Goal: Register for event/course

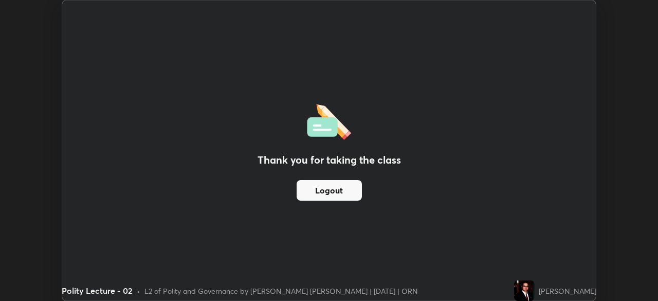
scroll to position [51096, 50739]
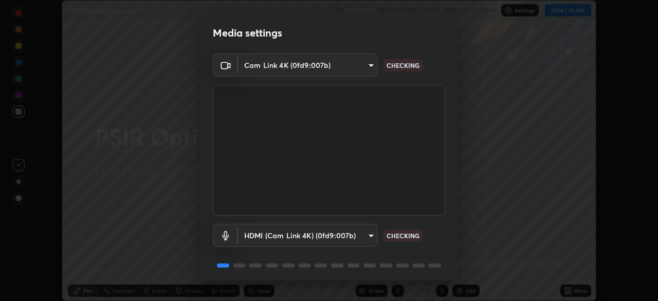
scroll to position [36, 0]
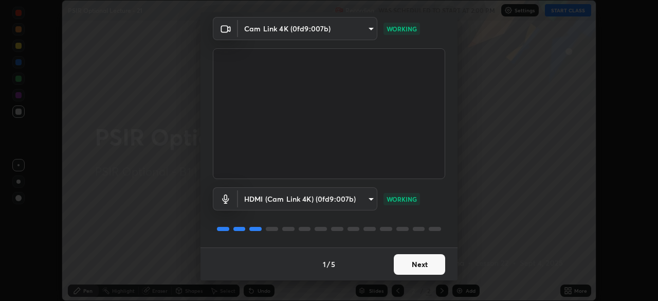
click at [429, 264] on button "Next" at bounding box center [419, 264] width 51 height 21
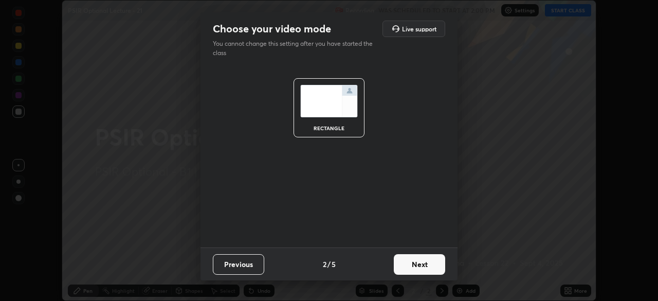
click at [430, 268] on button "Next" at bounding box center [419, 264] width 51 height 21
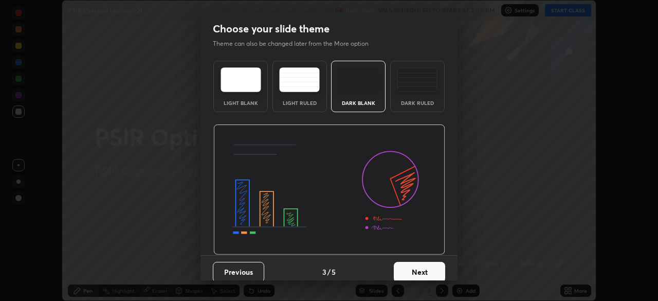
click at [428, 267] on button "Next" at bounding box center [419, 272] width 51 height 21
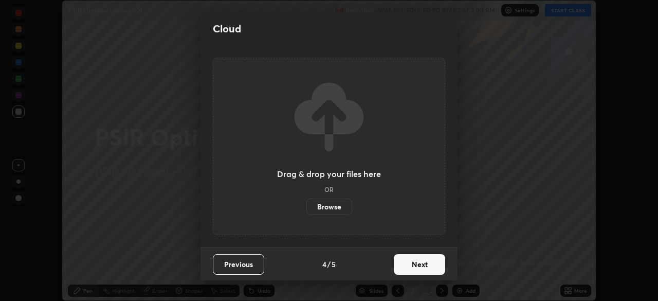
click at [417, 261] on button "Next" at bounding box center [419, 264] width 51 height 21
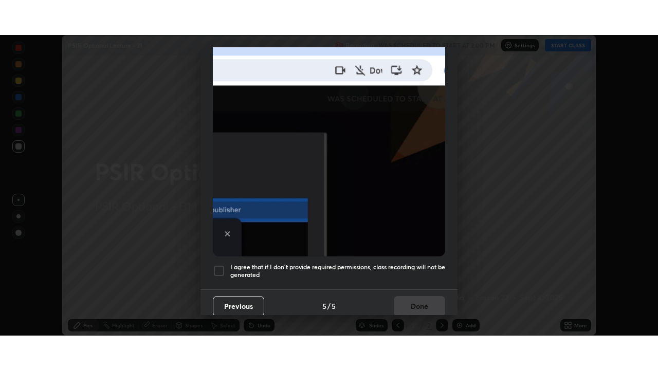
scroll to position [246, 0]
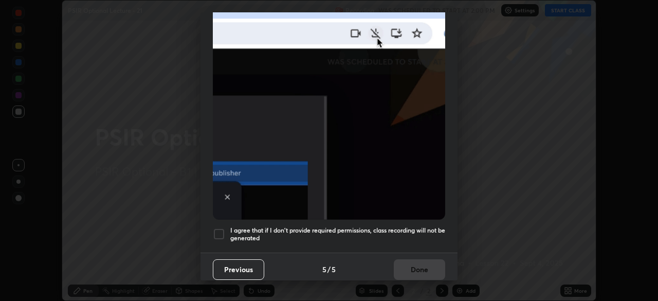
click at [423, 242] on div "Allow "Download multiple files" if prompted: If download blocked popup comes, o…" at bounding box center [328, 36] width 257 height 433
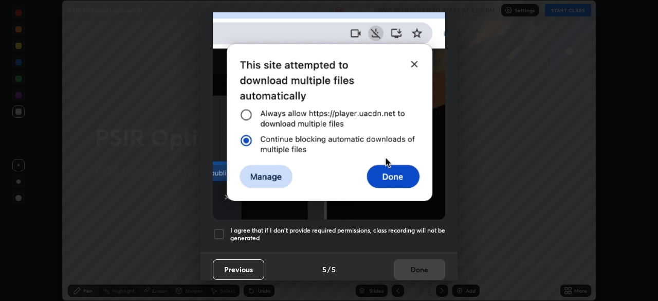
click at [419, 226] on h5 "I agree that if I don't provide required permissions, class recording will not …" at bounding box center [337, 234] width 215 height 16
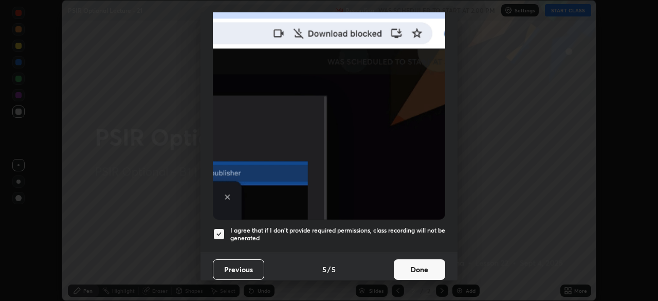
click at [420, 269] on button "Done" at bounding box center [419, 269] width 51 height 21
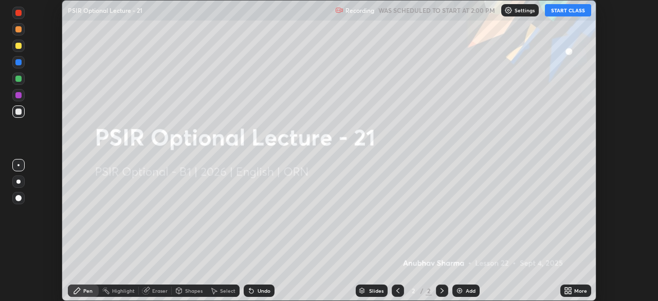
click at [573, 290] on div "More" at bounding box center [575, 290] width 31 height 12
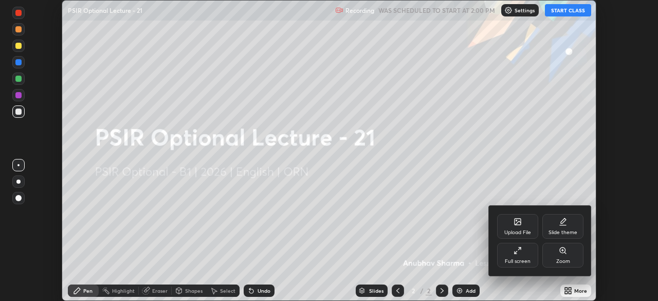
click at [521, 253] on icon at bounding box center [517, 250] width 8 height 8
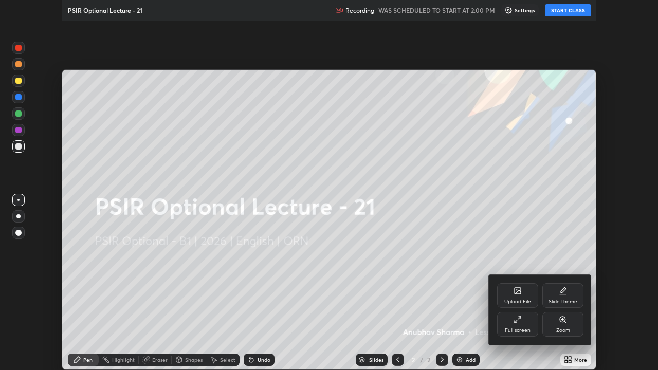
scroll to position [370, 658]
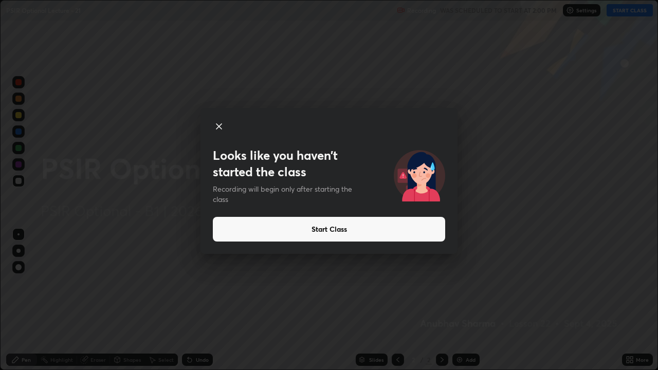
click at [407, 226] on button "Start Class" at bounding box center [329, 229] width 232 height 25
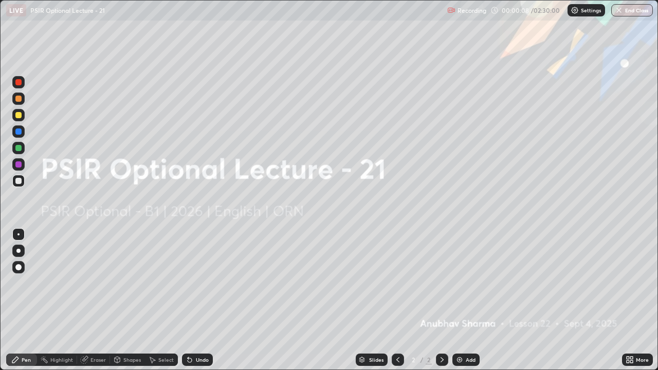
click at [472, 300] on div "Add" at bounding box center [471, 359] width 10 height 5
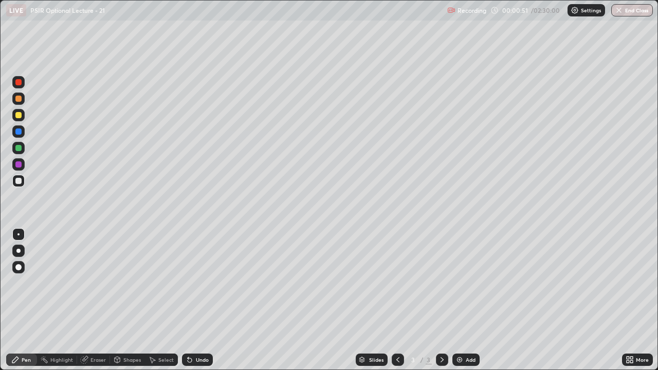
click at [21, 252] on div at bounding box center [18, 251] width 12 height 12
click at [20, 167] on div at bounding box center [18, 164] width 6 height 6
click at [457, 300] on img at bounding box center [459, 360] width 8 height 8
